Goal: Navigation & Orientation: Find specific page/section

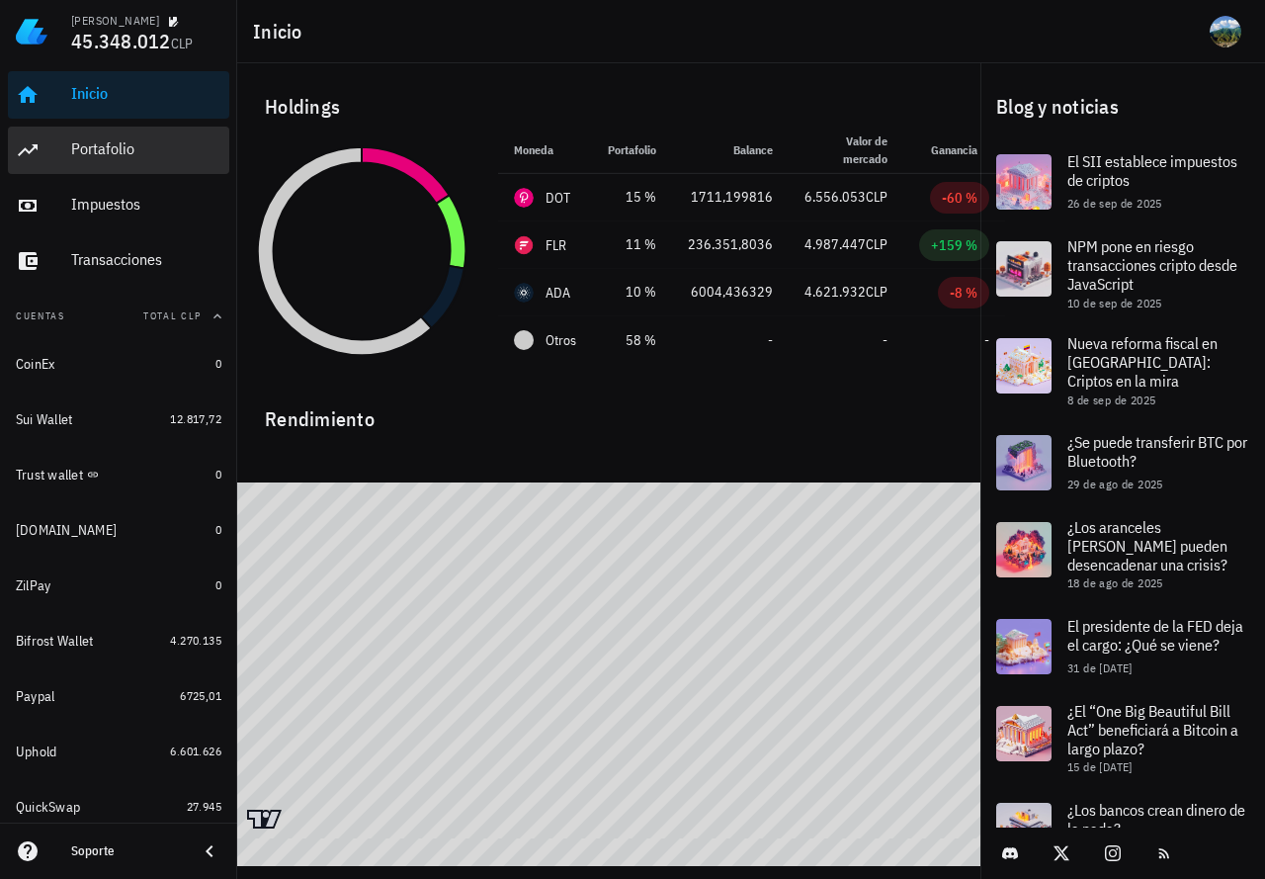
drag, startPoint x: 0, startPoint y: 0, endPoint x: 380, endPoint y: 203, distance: 430.3
click at [90, 149] on div "Portafolio" at bounding box center [146, 148] width 150 height 19
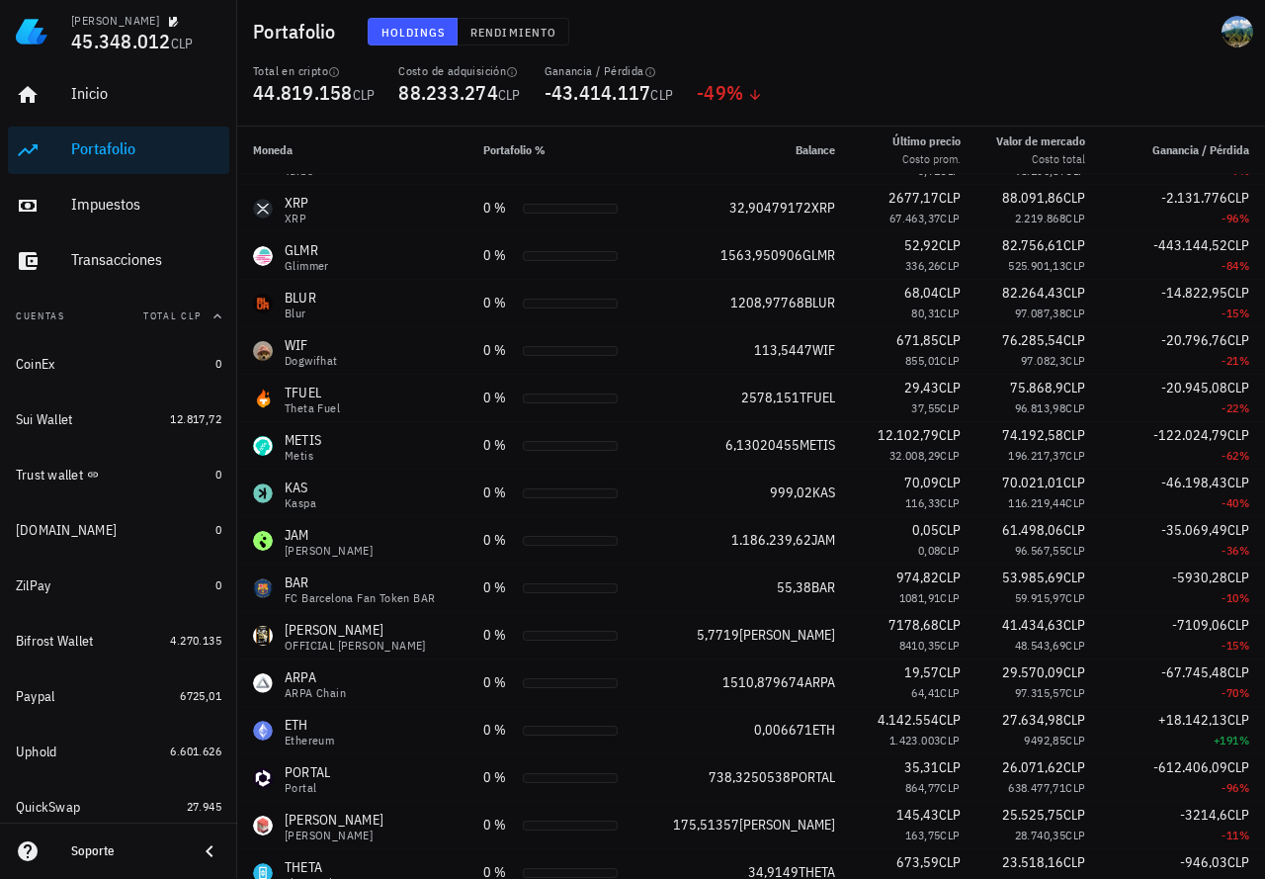
scroll to position [1128, 0]
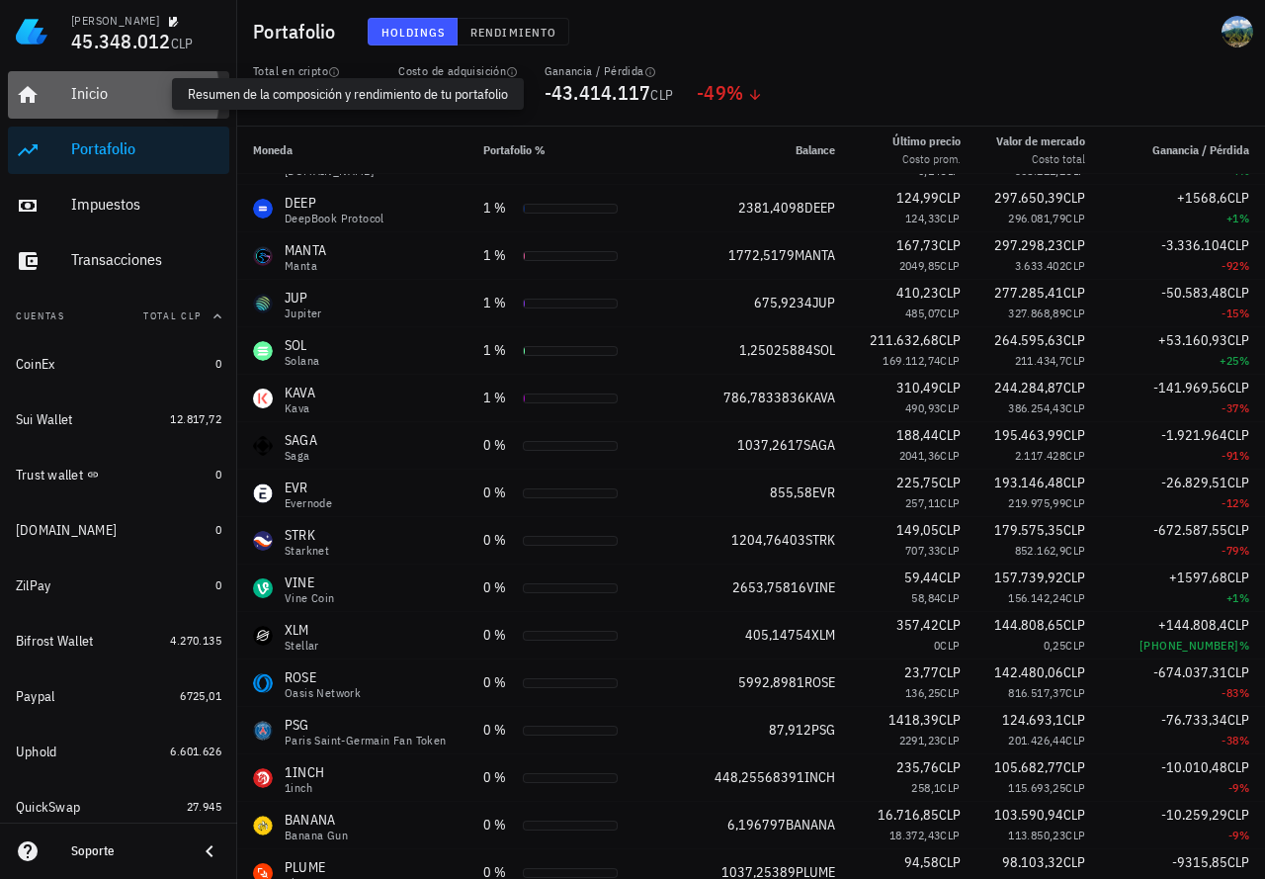
click at [112, 90] on div "Inicio" at bounding box center [146, 93] width 150 height 19
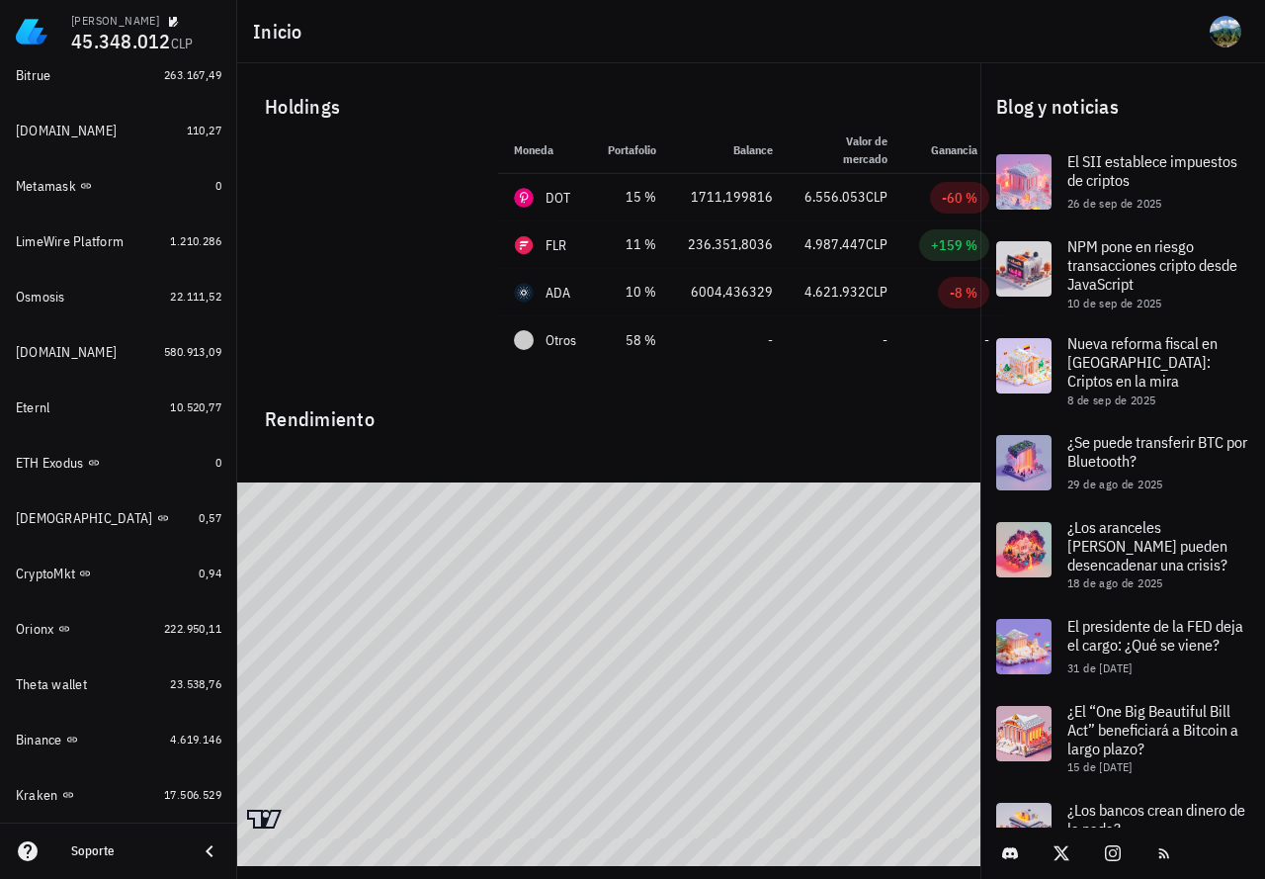
scroll to position [1435, 0]
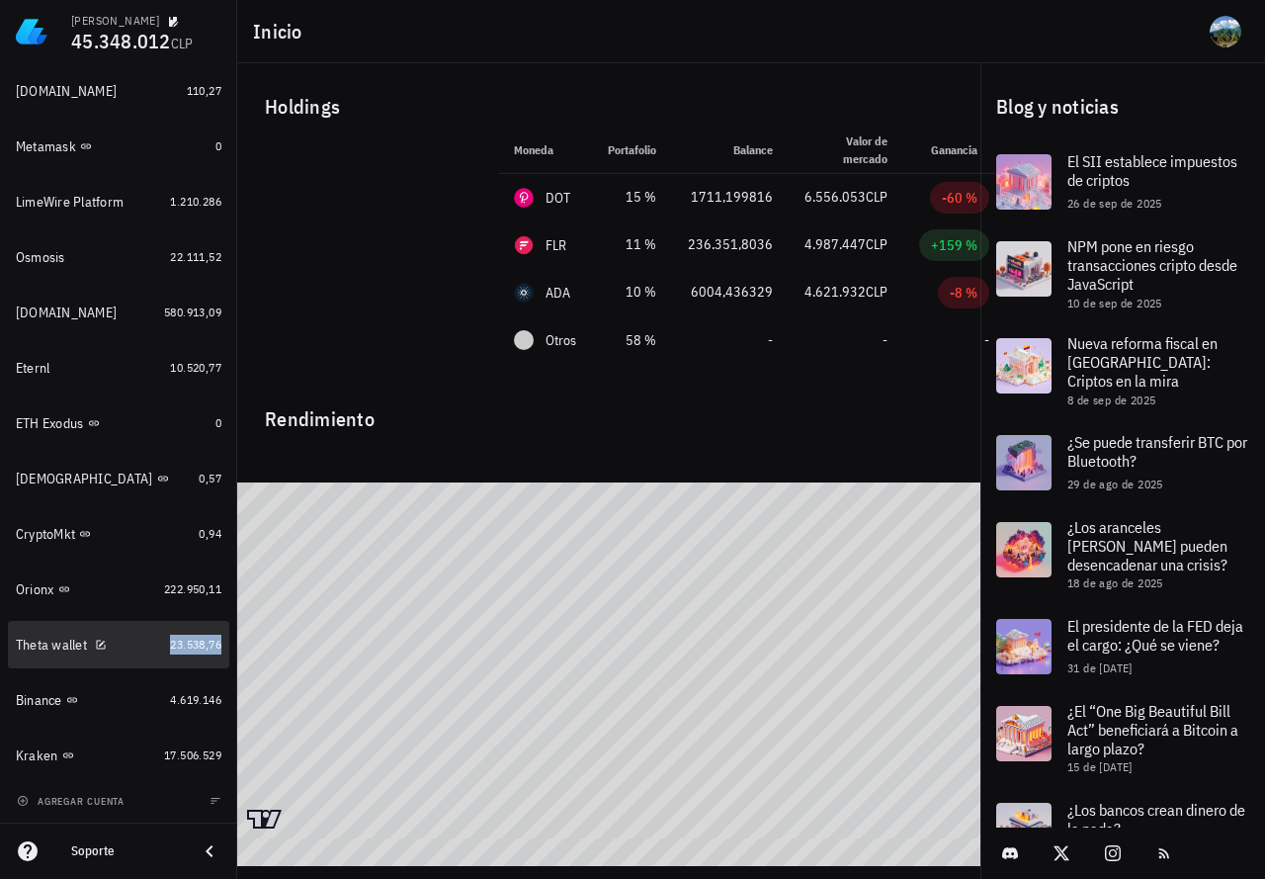
drag, startPoint x: 166, startPoint y: 644, endPoint x: 365, endPoint y: 457, distance: 273.4
click at [170, 644] on span "23.538,76" at bounding box center [195, 644] width 51 height 15
